Goal: Find specific page/section: Find specific page/section

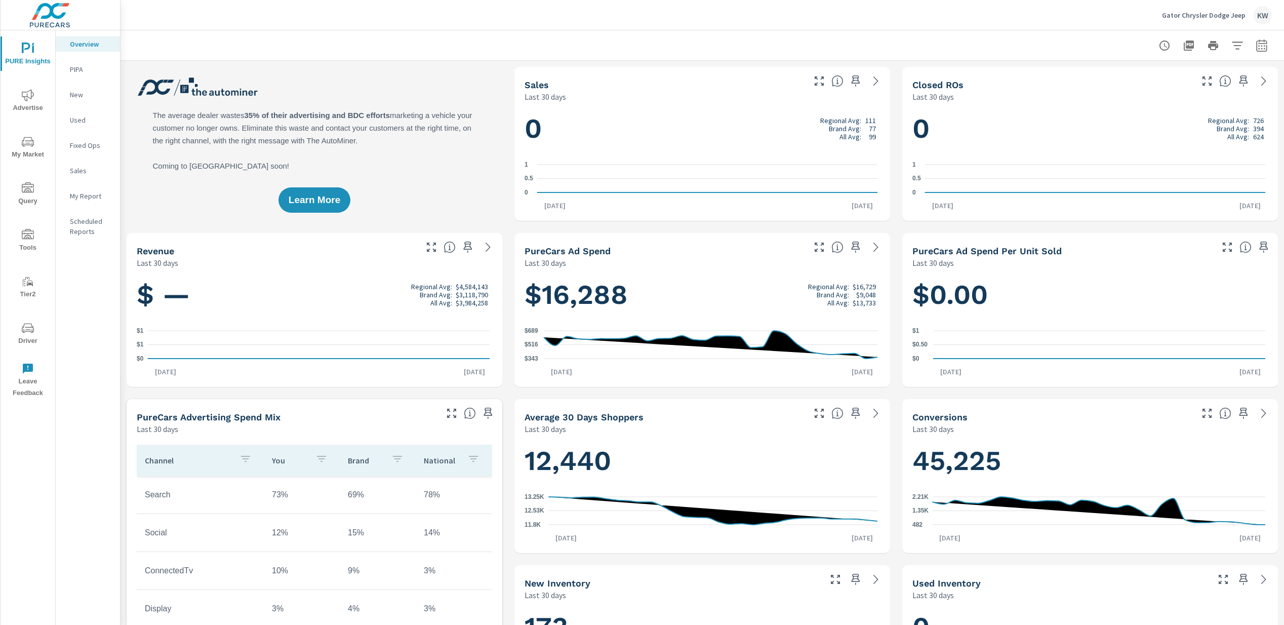
click at [26, 336] on span "Driver" at bounding box center [28, 334] width 49 height 25
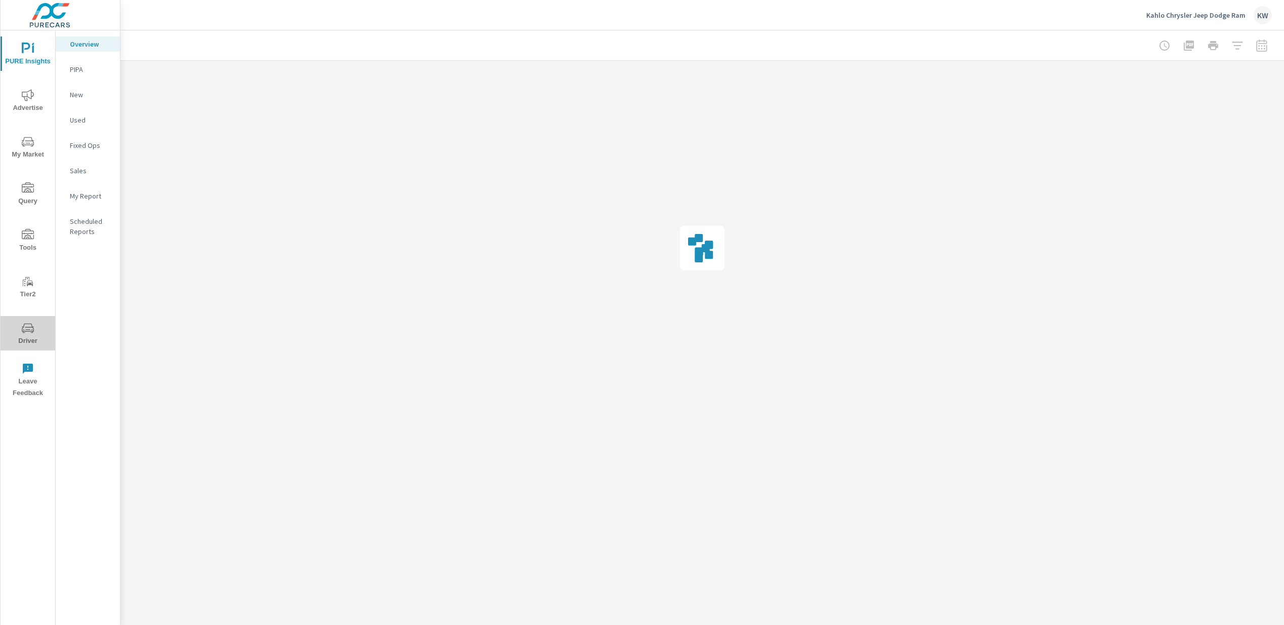
click at [34, 335] on span "Driver" at bounding box center [28, 334] width 49 height 25
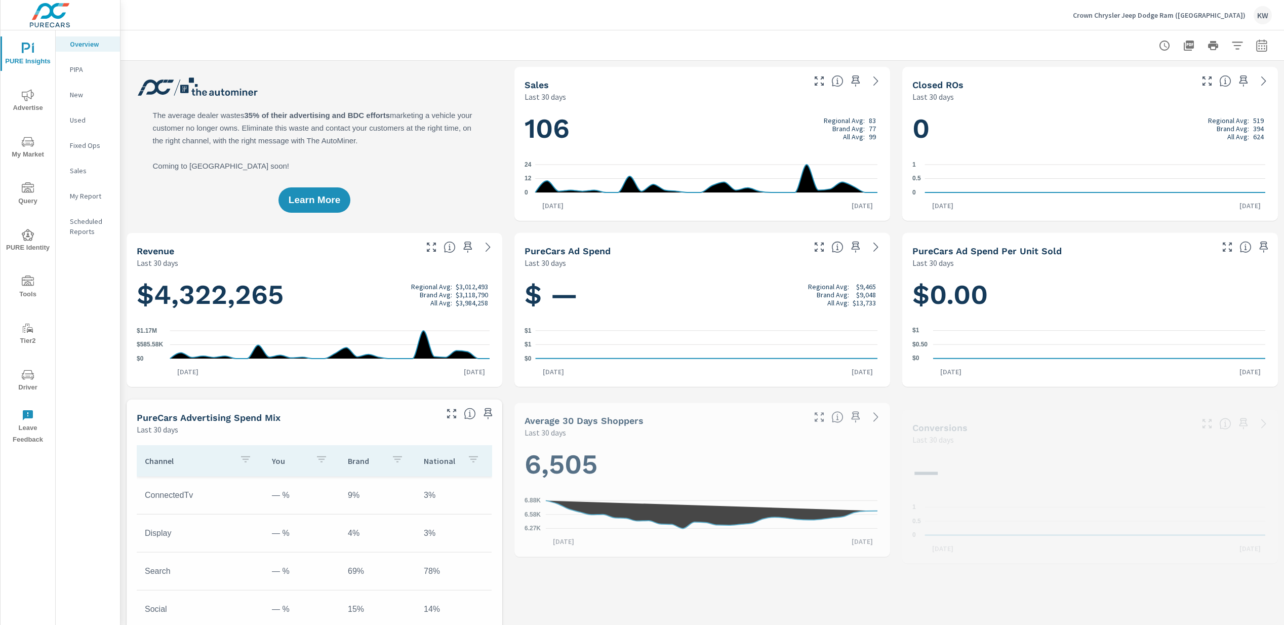
scroll to position [1, 0]
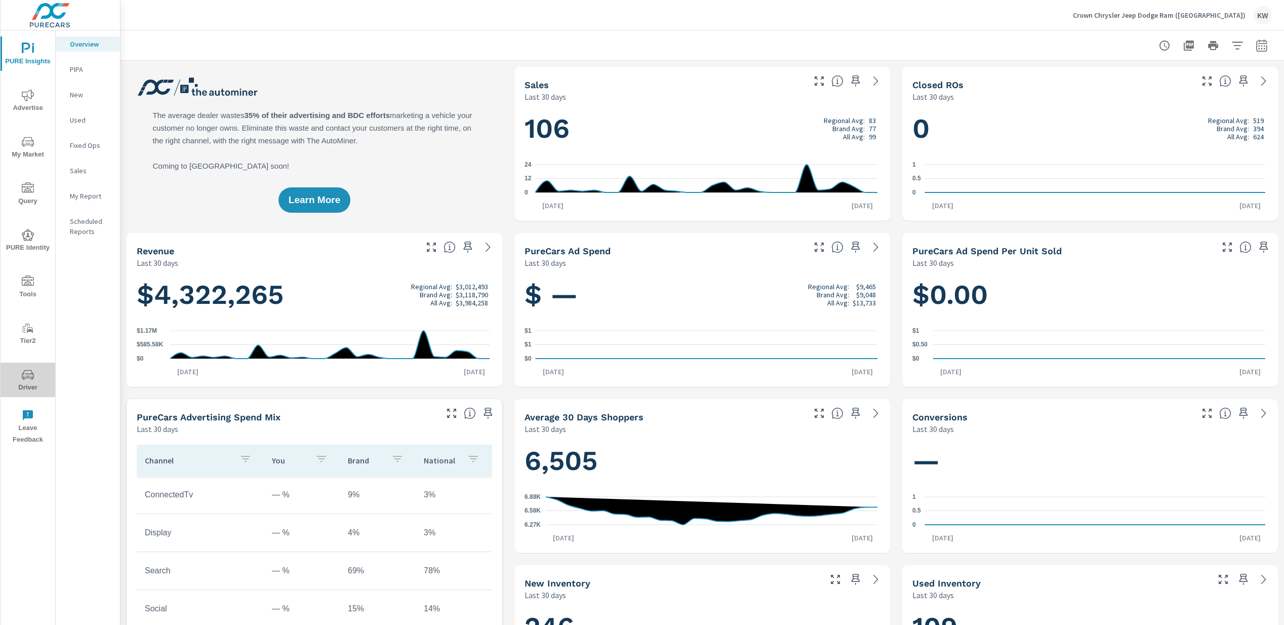
drag, startPoint x: 29, startPoint y: 386, endPoint x: 33, endPoint y: 378, distance: 9.1
click at [29, 386] on span "Driver" at bounding box center [28, 380] width 49 height 25
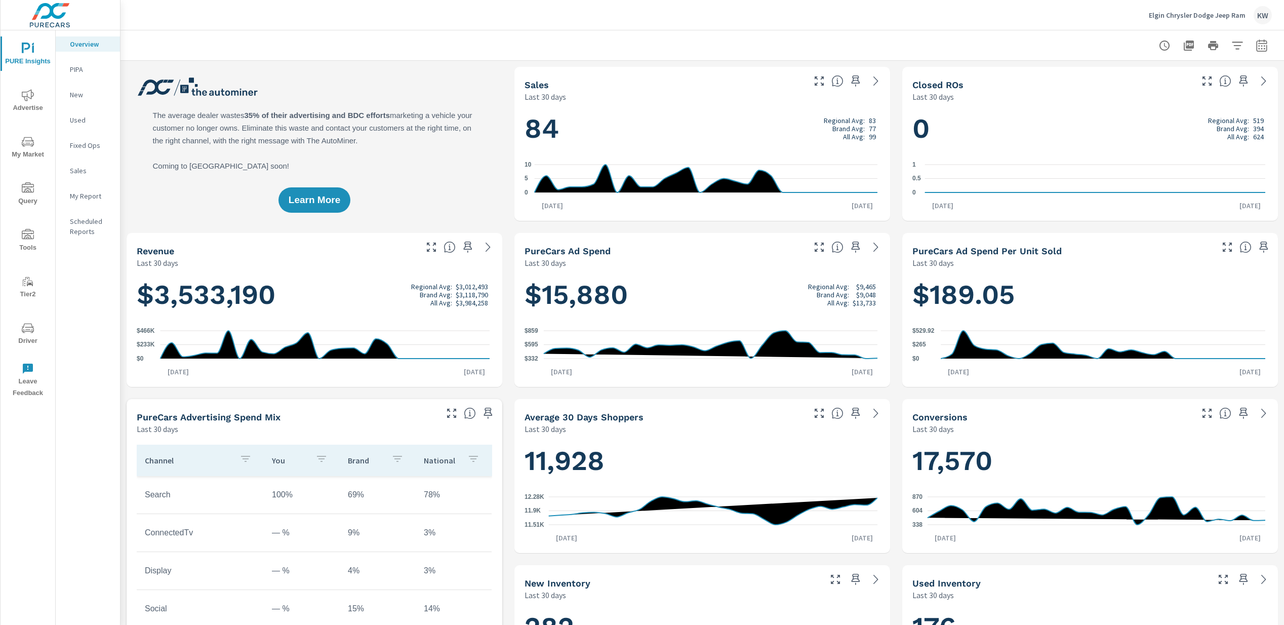
scroll to position [1, 0]
click at [39, 342] on span "Driver" at bounding box center [28, 334] width 49 height 25
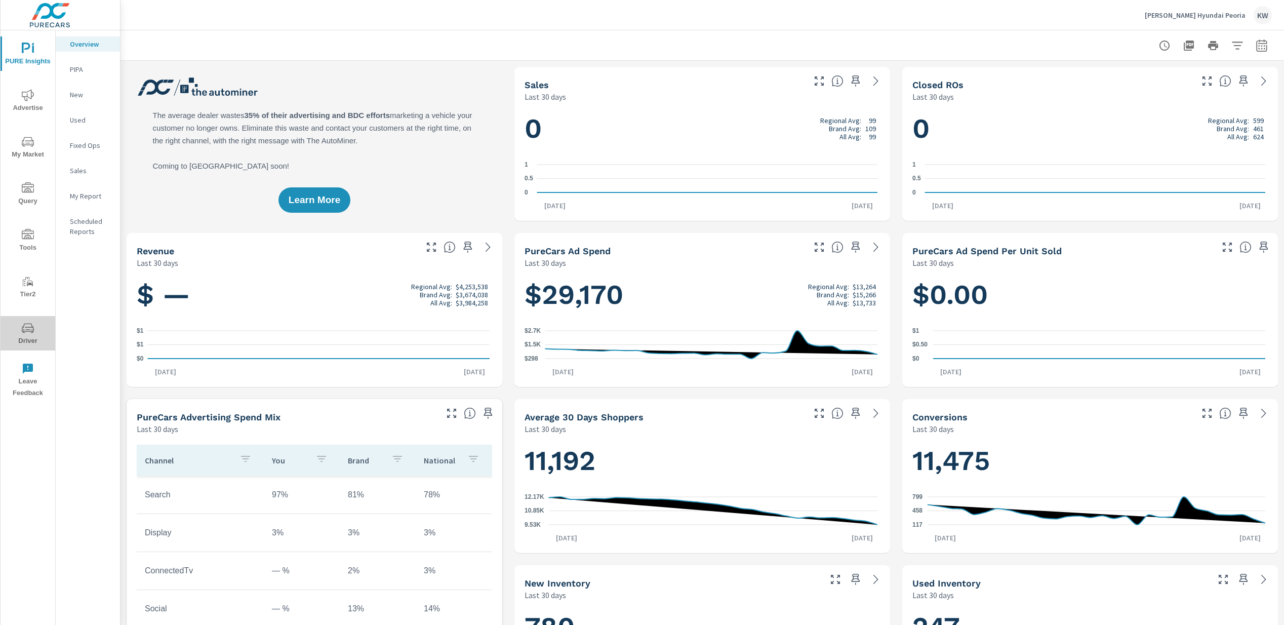
click at [25, 336] on span "Driver" at bounding box center [28, 334] width 49 height 25
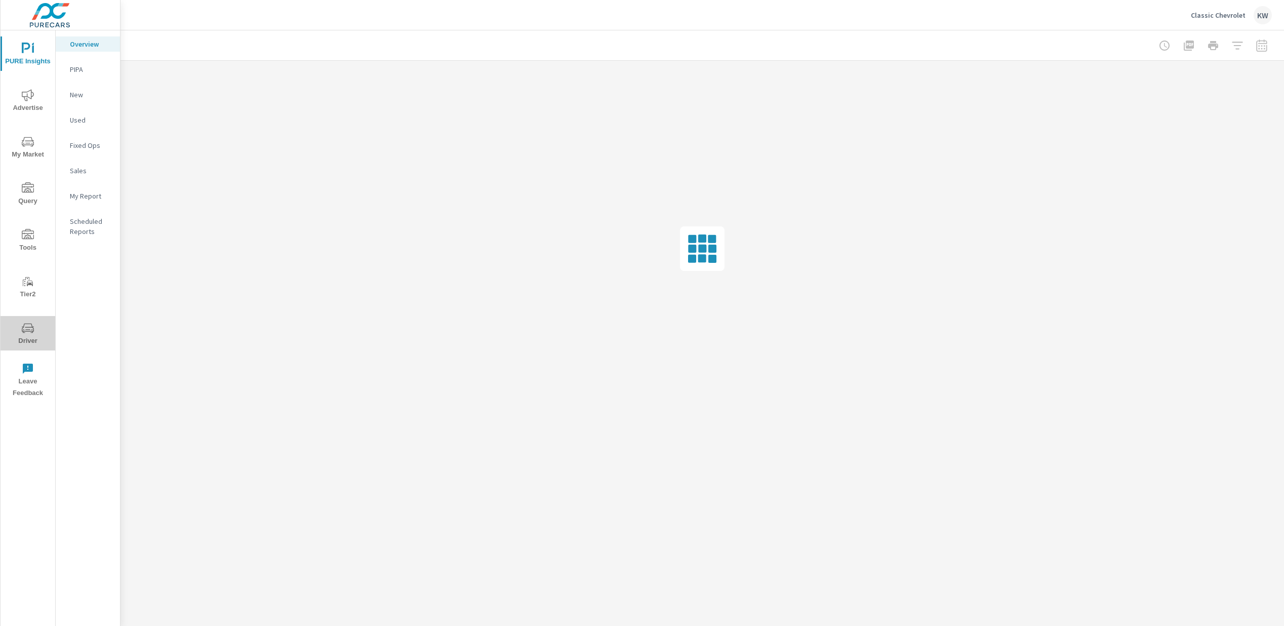
click at [33, 337] on span "Driver" at bounding box center [28, 334] width 49 height 25
click at [36, 340] on span "Driver" at bounding box center [28, 334] width 49 height 25
click at [30, 337] on span "Driver" at bounding box center [28, 334] width 49 height 25
click at [31, 334] on span "Driver" at bounding box center [28, 334] width 49 height 25
